Goal: Task Accomplishment & Management: Use online tool/utility

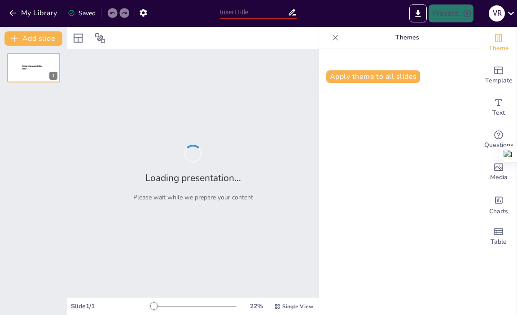
type input "Etapas de Integración de la IA en la Educación: Un Enfoque Estructurado"
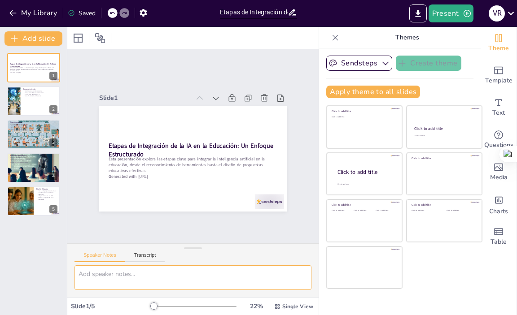
click at [91, 274] on textarea at bounding box center [192, 278] width 237 height 25
type textarea "Según el modelo de la escalera de [PERSON_NAME]"
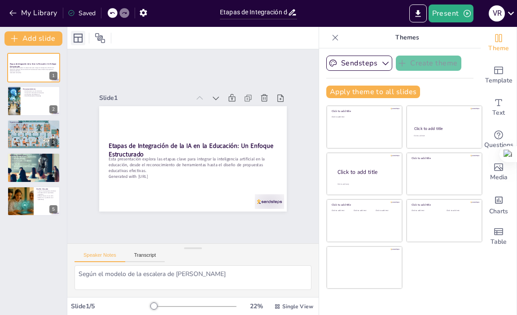
click at [75, 37] on icon at bounding box center [78, 38] width 9 height 9
click at [4, 248] on div "Etapas de Integración de la IA en la Educación: Un Enfoque Estructurado Esta pr…" at bounding box center [33, 181] width 67 height 270
click at [339, 64] on button "Sendsteps" at bounding box center [359, 63] width 66 height 15
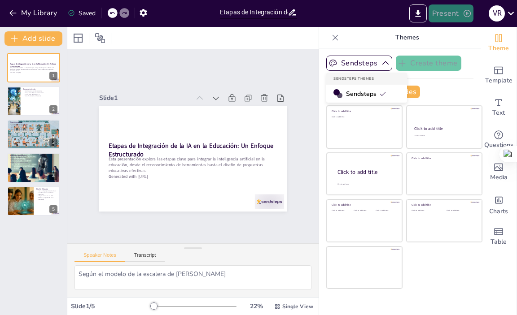
click at [446, 13] on button "Present" at bounding box center [451, 13] width 45 height 18
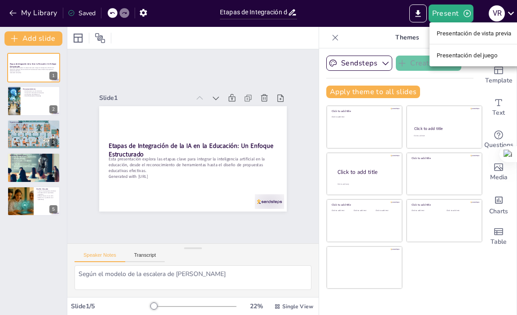
click at [470, 32] on font "Presentación de vista previa" at bounding box center [474, 33] width 75 height 7
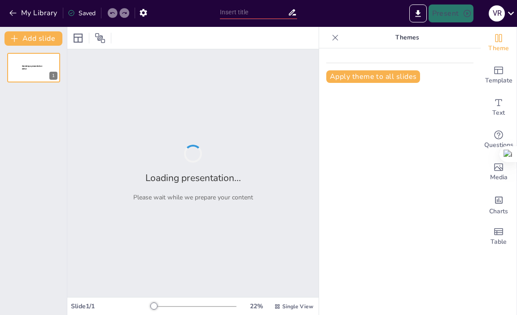
type input "Etapas de Integración de la IA en la Educación: Un Enfoque Estructurado"
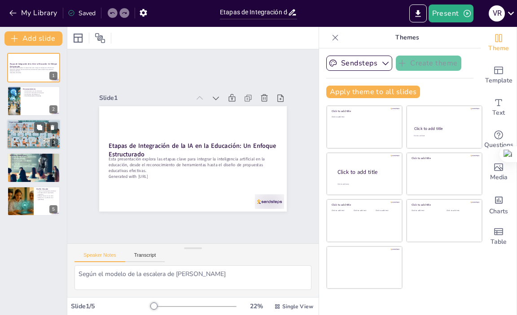
click at [13, 134] on div at bounding box center [34, 134] width 54 height 31
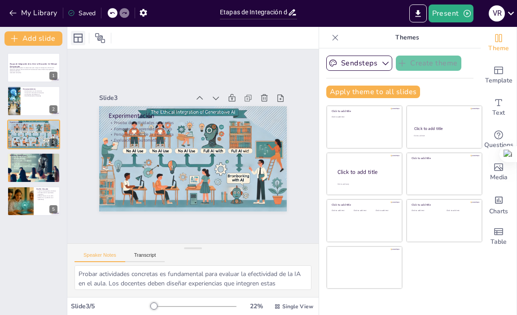
click at [79, 43] on icon at bounding box center [78, 38] width 11 height 11
click at [176, 36] on div at bounding box center [192, 38] width 251 height 22
click at [17, 104] on div at bounding box center [13, 101] width 31 height 31
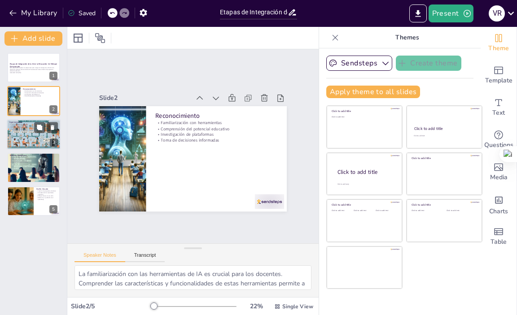
click at [32, 135] on div at bounding box center [34, 134] width 54 height 31
type textarea "Probar actividades concretas es fundamental para evaluar la efectividad de la I…"
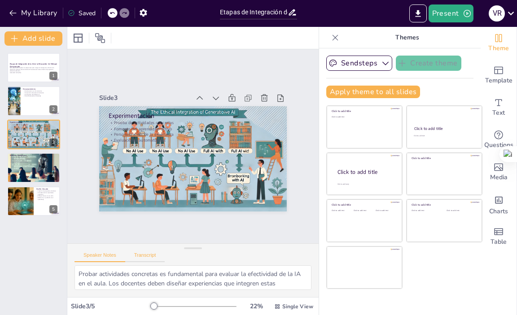
click at [149, 254] on div "Speaker Notes Transcript" at bounding box center [119, 257] width 90 height 12
click at [98, 256] on button "Speaker Notes" at bounding box center [99, 258] width 51 height 10
click at [381, 66] on icon "button" at bounding box center [385, 63] width 9 height 9
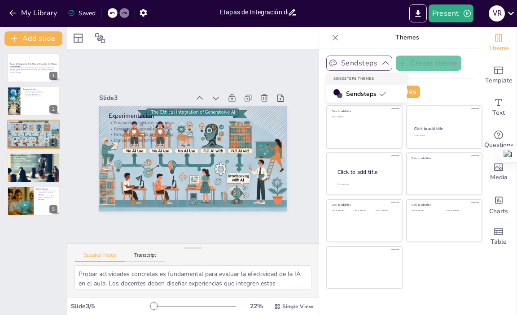
click at [254, 61] on div "Slide 1 Etapas de Integración de la IA en la Educación: Un Enfoque Estructurado…" at bounding box center [193, 146] width 270 height 219
click at [418, 8] on button "Export to PowerPoint" at bounding box center [417, 13] width 17 height 18
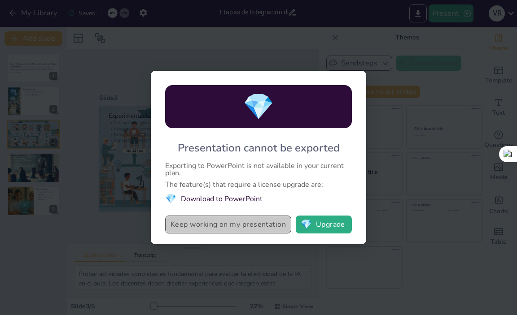
click at [214, 228] on button "Keep working on my presentation" at bounding box center [228, 225] width 126 height 18
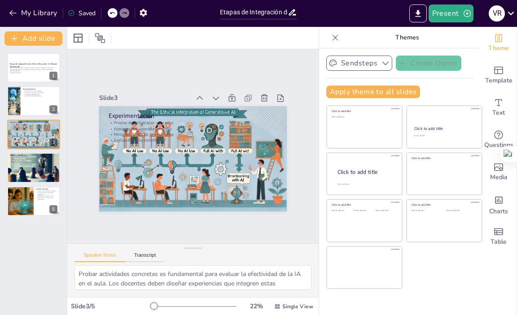
click at [509, 12] on icon at bounding box center [511, 13] width 12 height 12
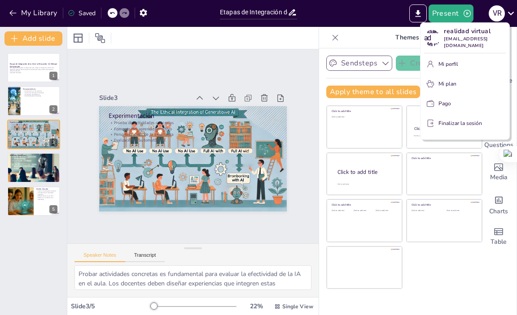
click at [275, 37] on div at bounding box center [258, 157] width 517 height 315
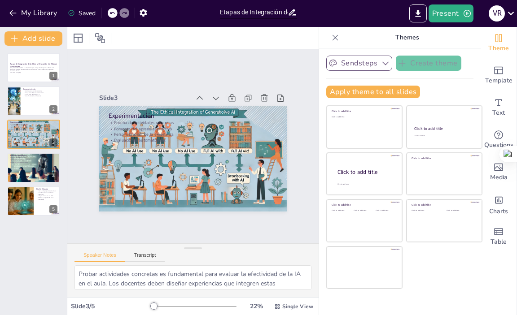
click at [91, 13] on div "Saved" at bounding box center [82, 13] width 28 height 9
click at [146, 12] on icon "button" at bounding box center [143, 13] width 7 height 8
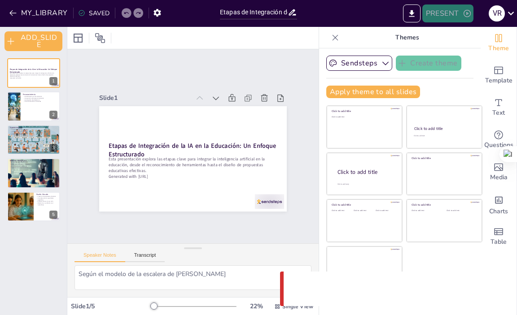
click at [472, 15] on button "PRESENT" at bounding box center [447, 13] width 51 height 18
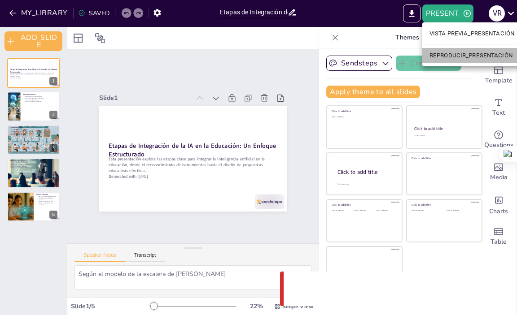
click at [446, 53] on font "REPRODUCIR_PRESENTACIÓN" at bounding box center [470, 55] width 83 height 7
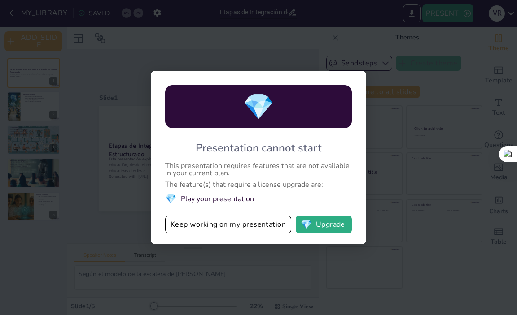
click at [122, 247] on div "💎 Presentation cannot start This presentation requires features that are not av…" at bounding box center [258, 157] width 517 height 315
click at [337, 38] on div "💎 Presentation cannot start This presentation requires features that are not av…" at bounding box center [258, 157] width 517 height 315
click at [444, 70] on div "💎 Presentation cannot start This presentation requires features that are not av…" at bounding box center [258, 157] width 517 height 315
click at [219, 230] on button "Keep working on my presentation" at bounding box center [228, 225] width 126 height 18
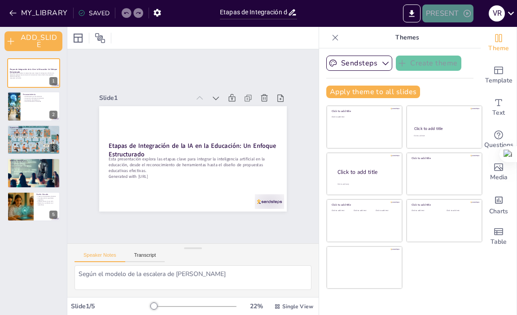
click at [448, 14] on button "PRESENT" at bounding box center [447, 13] width 51 height 18
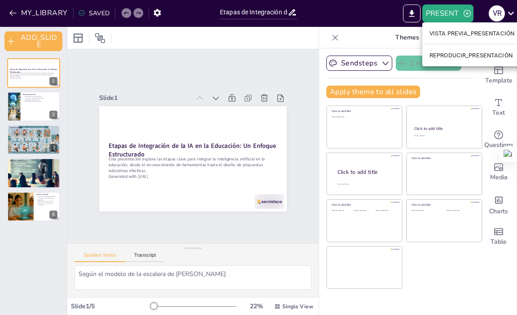
click at [431, 33] on font "VISTA PREVIA_PRESENTACIÓN" at bounding box center [471, 33] width 85 height 7
